Goal: Task Accomplishment & Management: Manage account settings

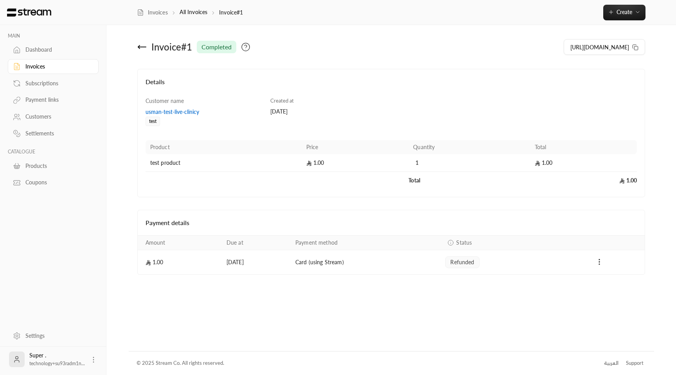
click at [139, 44] on icon at bounding box center [141, 46] width 9 height 9
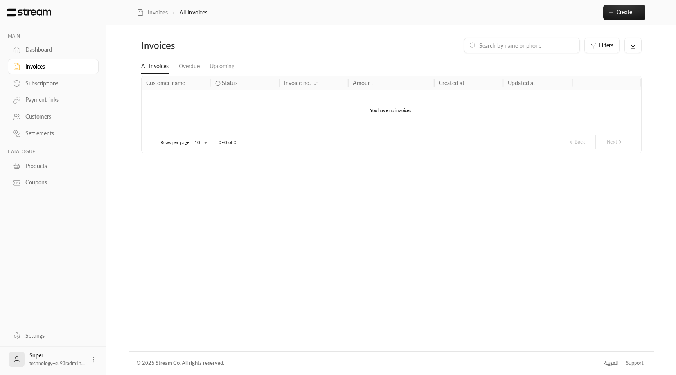
click at [43, 118] on div "Customers" at bounding box center [56, 117] width 63 height 8
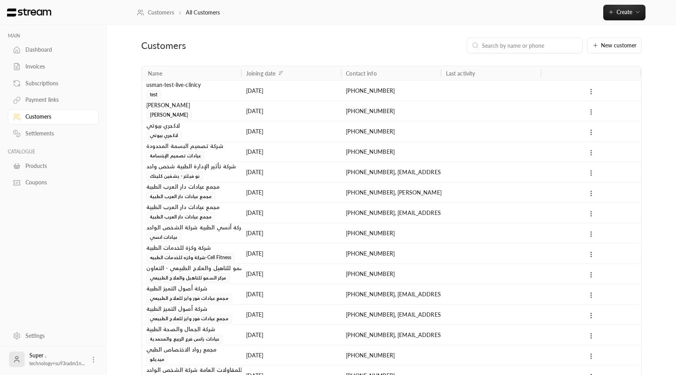
click at [593, 89] on icon at bounding box center [590, 91] width 7 height 7
click at [593, 124] on li "Delete" at bounding box center [601, 126] width 23 height 14
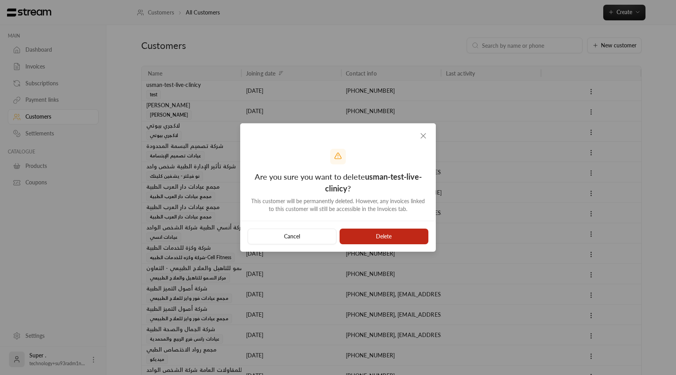
click at [401, 239] on button "Delete" at bounding box center [384, 236] width 89 height 16
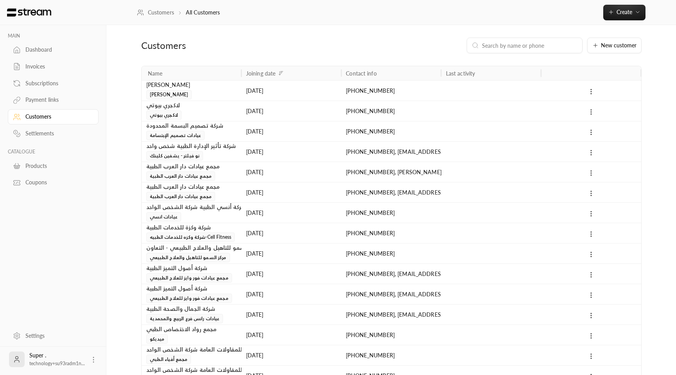
click at [45, 168] on div "Products" at bounding box center [56, 166] width 63 height 8
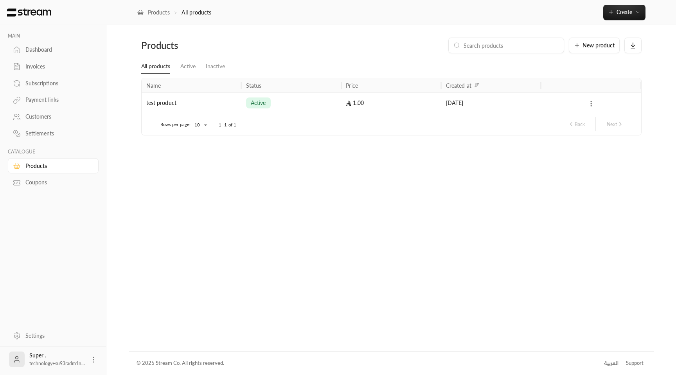
click at [591, 105] on icon at bounding box center [590, 103] width 7 height 7
click at [598, 158] on li "Delete" at bounding box center [614, 152] width 49 height 14
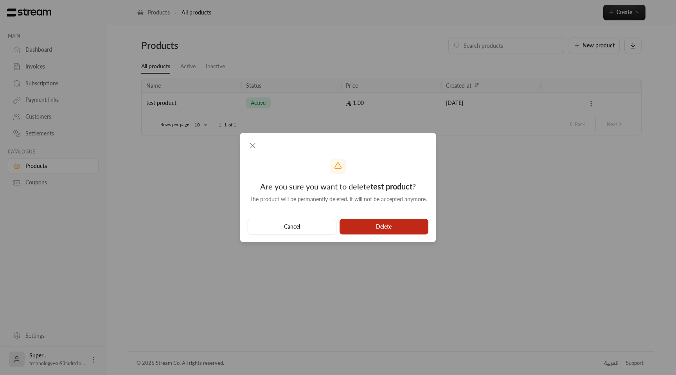
click at [400, 227] on button "Delete" at bounding box center [384, 227] width 89 height 16
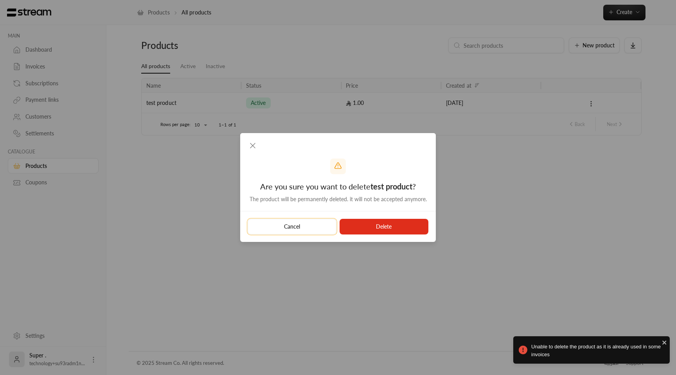
click at [295, 225] on button "Cancel" at bounding box center [292, 227] width 89 height 16
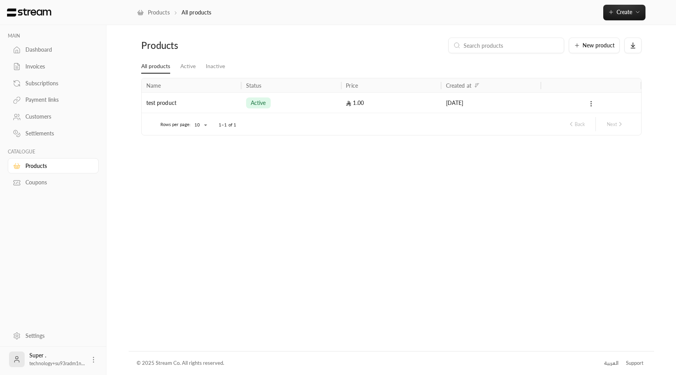
click at [266, 94] on div "active" at bounding box center [291, 103] width 90 height 20
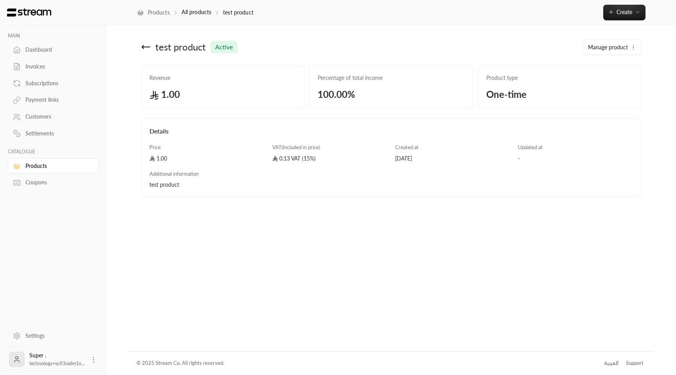
click at [147, 48] on icon at bounding box center [145, 46] width 9 height 9
